Goal: Check status: Check status

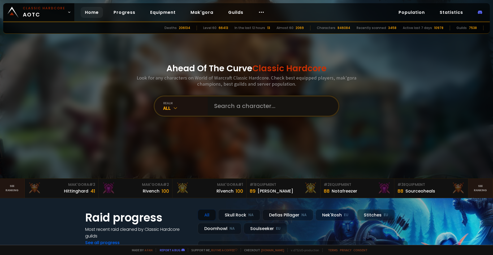
click at [314, 113] on input "text" at bounding box center [271, 105] width 121 height 19
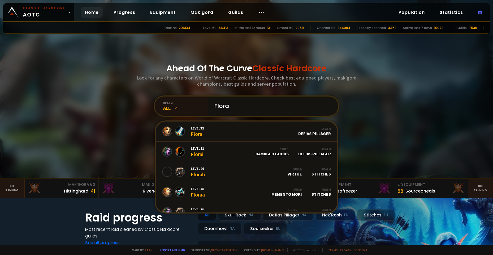
type input "Flora"
click at [260, 102] on input "Flora" at bounding box center [271, 105] width 121 height 19
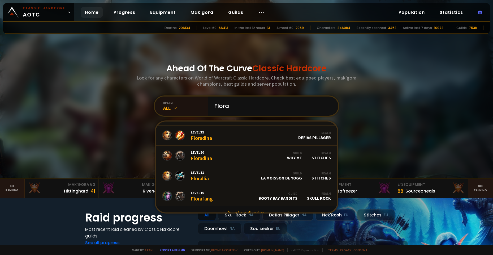
scroll to position [324, 0]
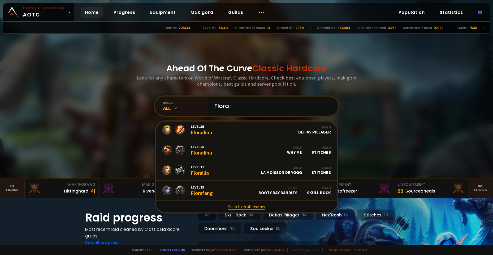
click at [245, 206] on link "Search on all realms" at bounding box center [247, 206] width 182 height 12
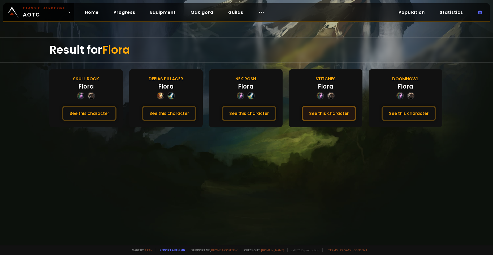
click at [319, 113] on button "See this character" at bounding box center [329, 113] width 54 height 15
